Goal: Task Accomplishment & Management: Manage account settings

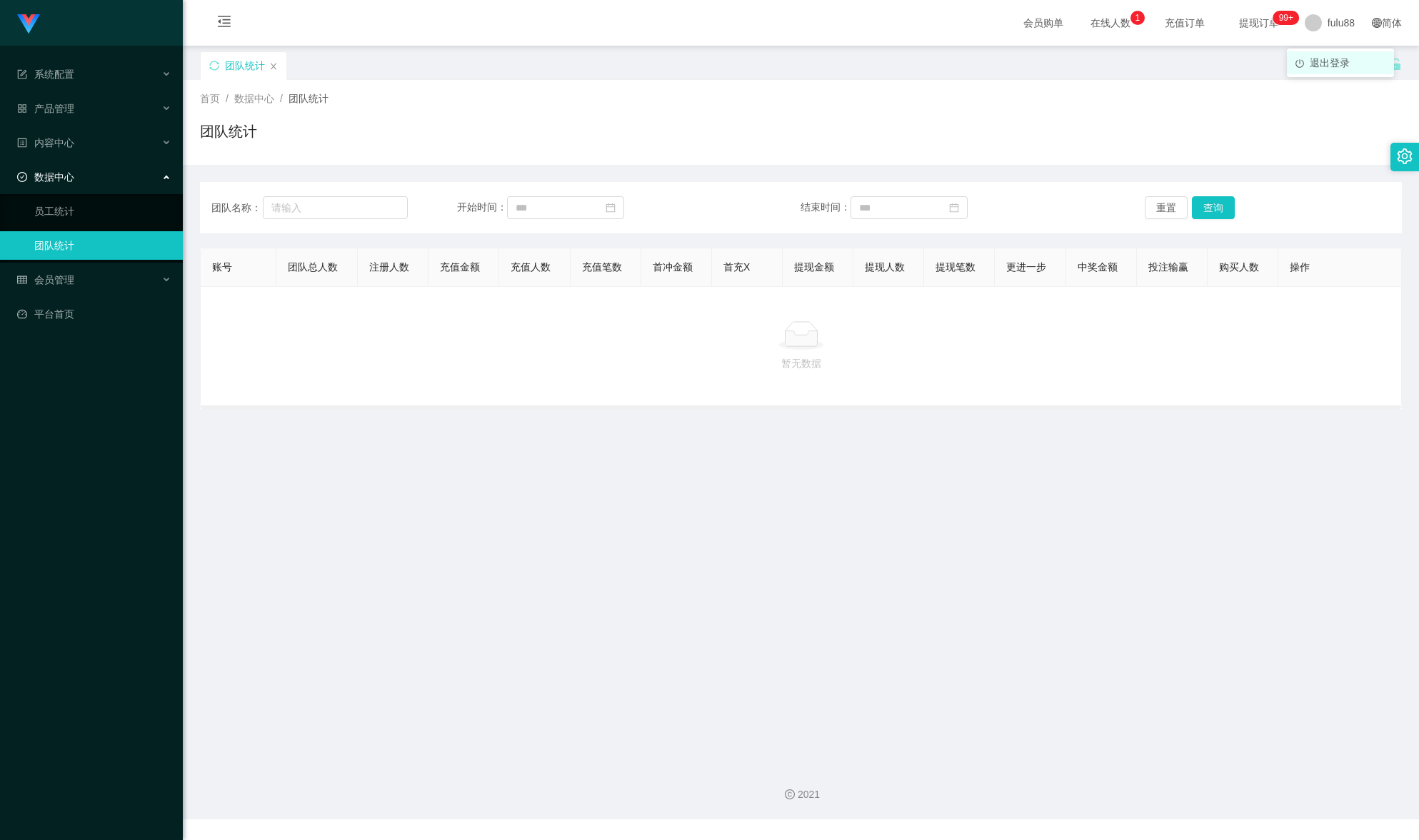
click at [1340, 59] on font "退出登录" at bounding box center [1329, 62] width 40 height 11
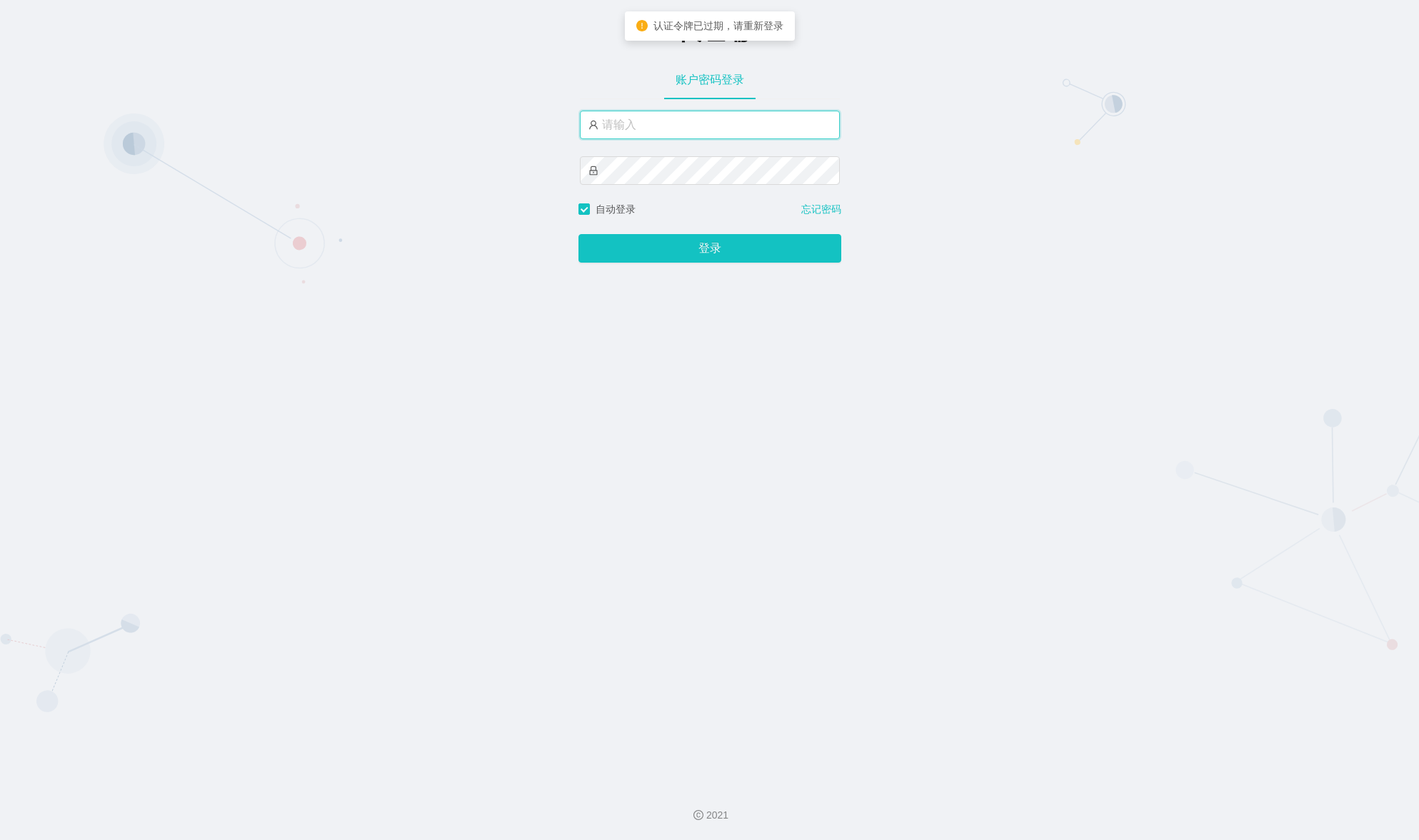
click at [728, 123] on input "text" at bounding box center [710, 125] width 260 height 29
type input "fulu88"
drag, startPoint x: 659, startPoint y: 129, endPoint x: 302, endPoint y: 100, distance: 358.2
click at [302, 100] on div "-代理端 账户密码登录 fulu88 自动登录 忘记密码 登录" at bounding box center [709, 387] width 1419 height 774
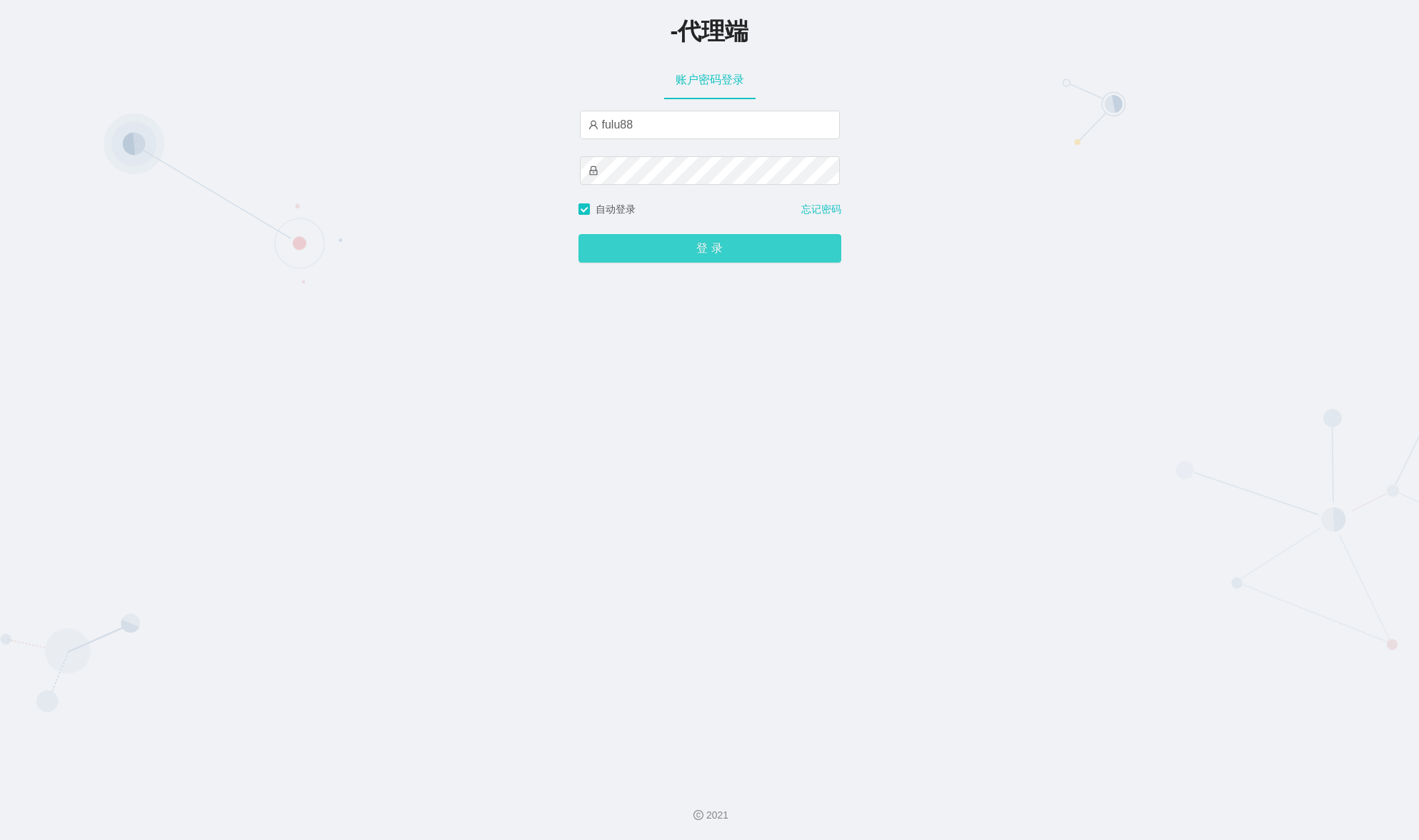
click at [717, 242] on button "登录" at bounding box center [709, 248] width 263 height 29
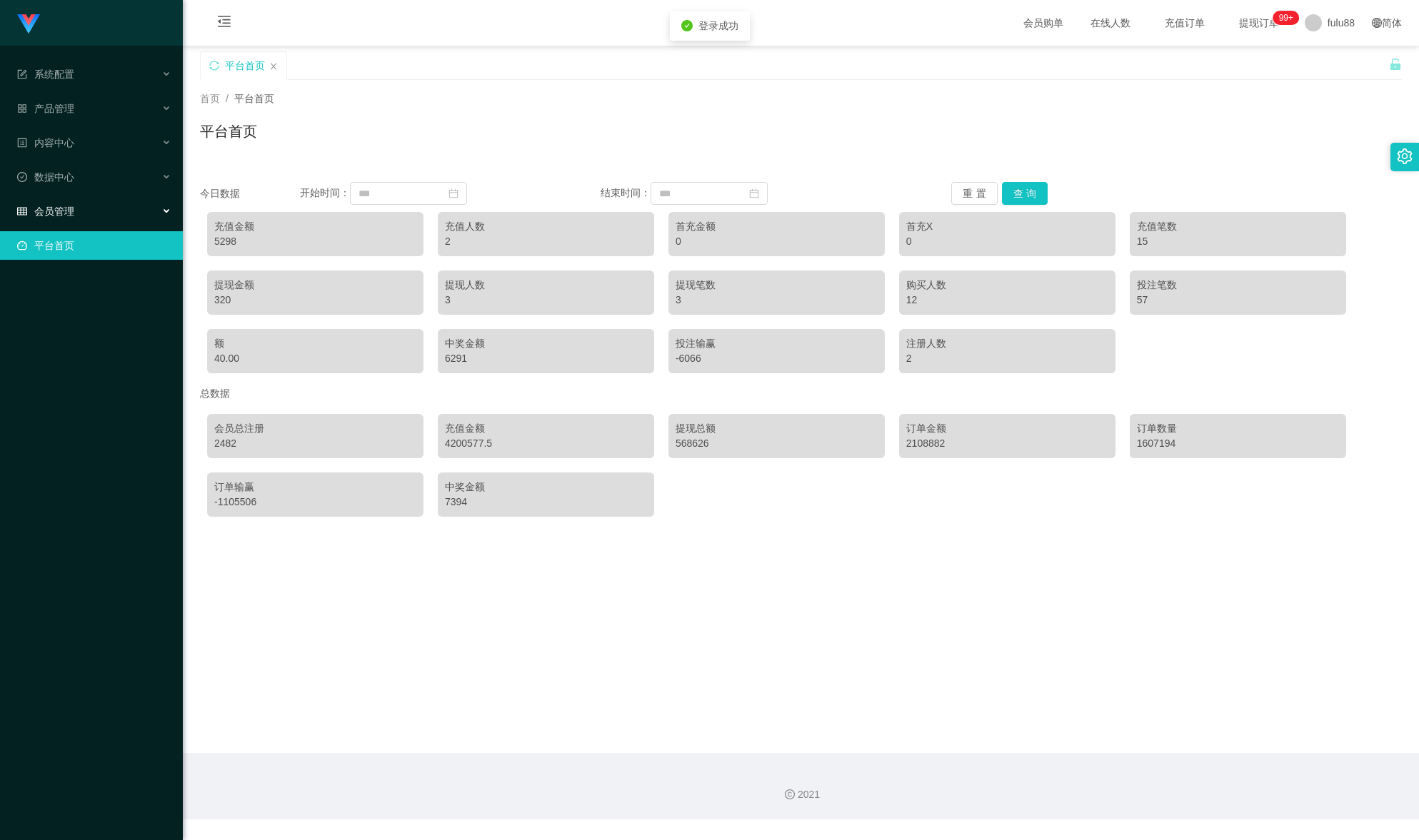
click at [96, 219] on div "会员管理" at bounding box center [91, 211] width 183 height 29
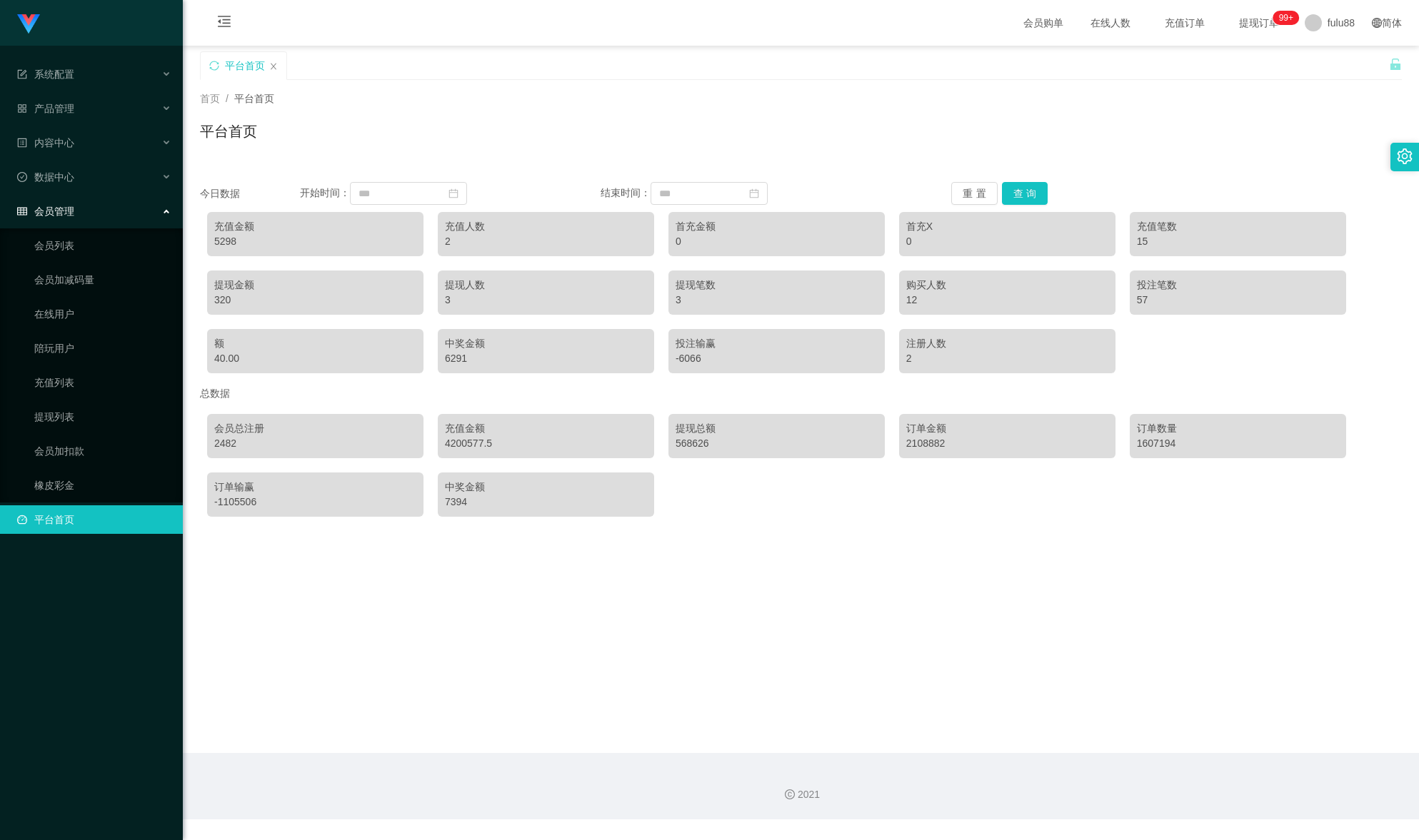
click at [97, 219] on div "会员管理" at bounding box center [91, 211] width 183 height 29
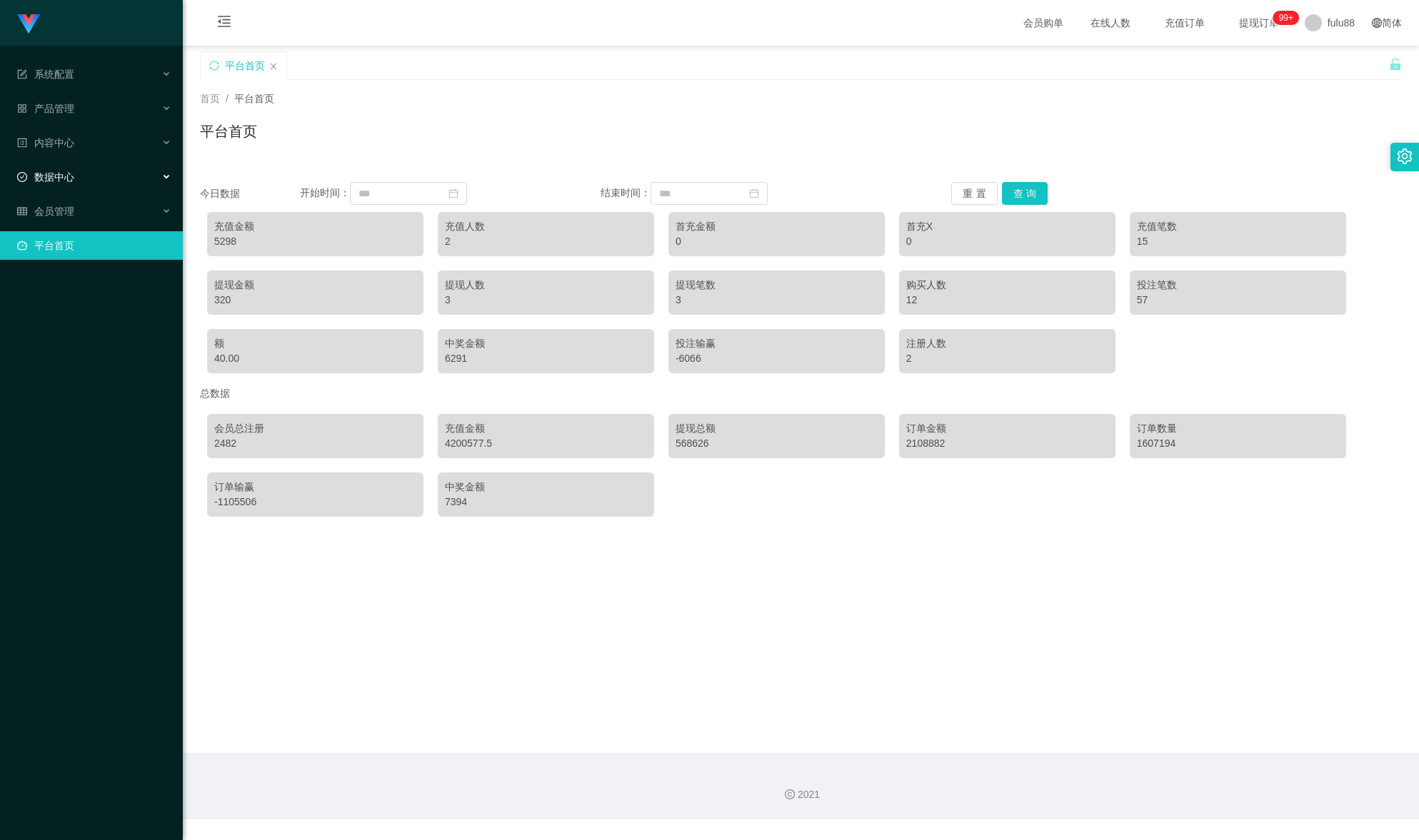
click at [112, 189] on div "数据中心" at bounding box center [91, 176] width 183 height 29
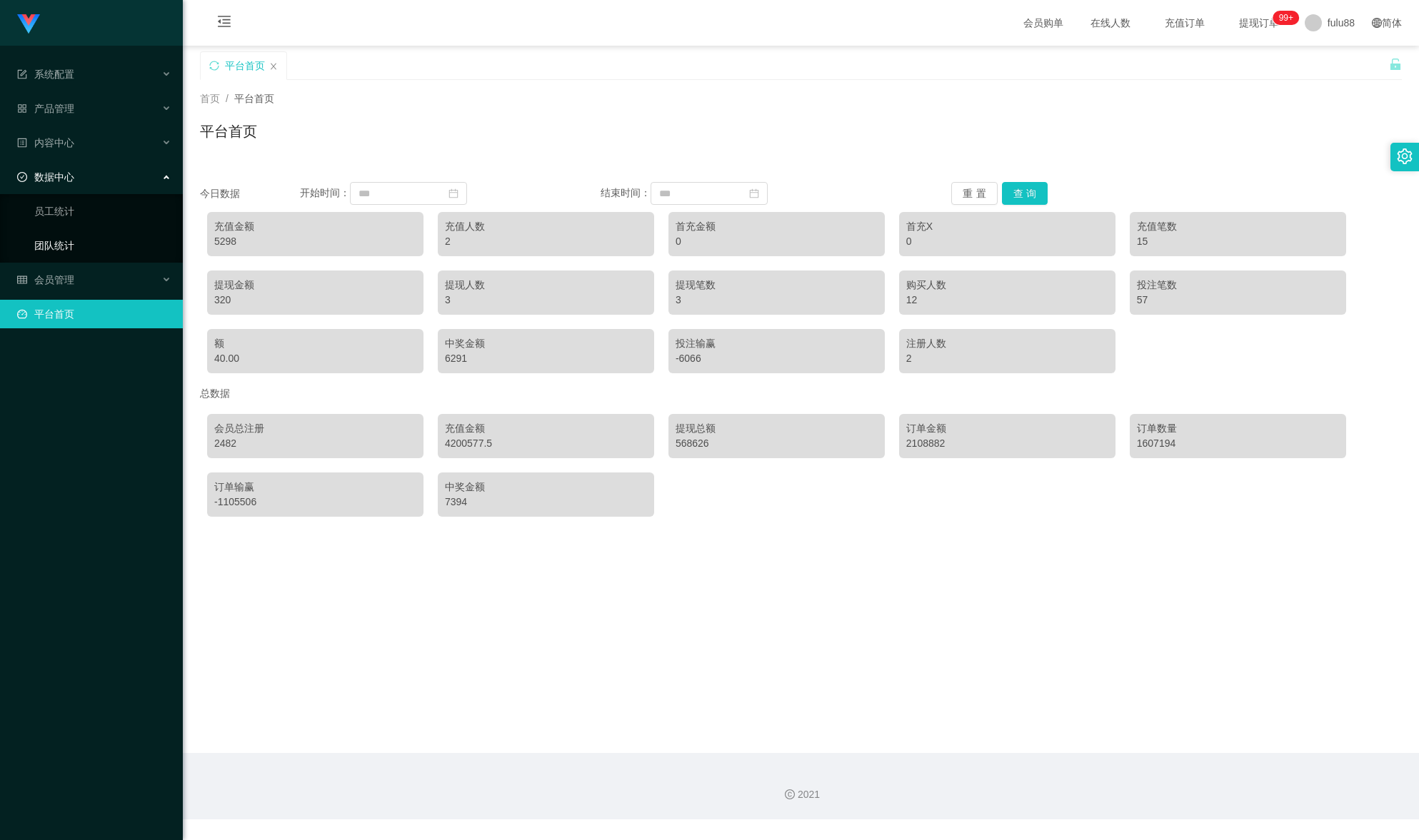
click at [96, 241] on link "团队统计" at bounding box center [102, 245] width 137 height 29
